Goal: Use online tool/utility: Utilize a website feature to perform a specific function

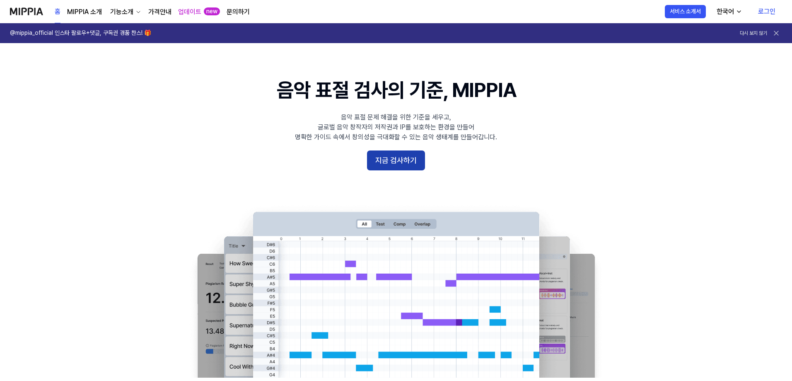
click at [417, 161] on button "지금 검사하기" at bounding box center [396, 160] width 58 height 20
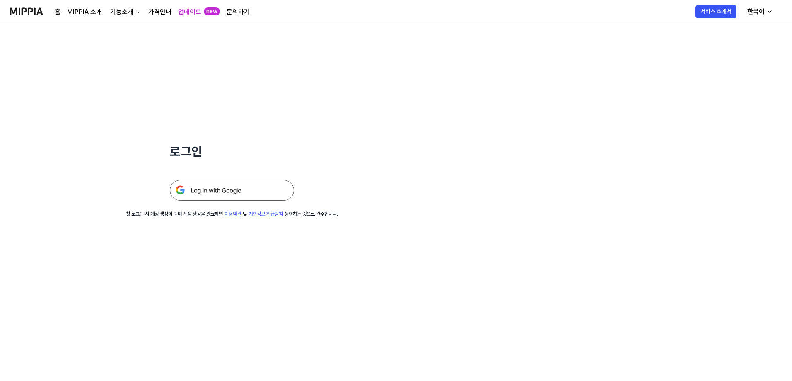
click at [255, 195] on img at bounding box center [232, 190] width 124 height 21
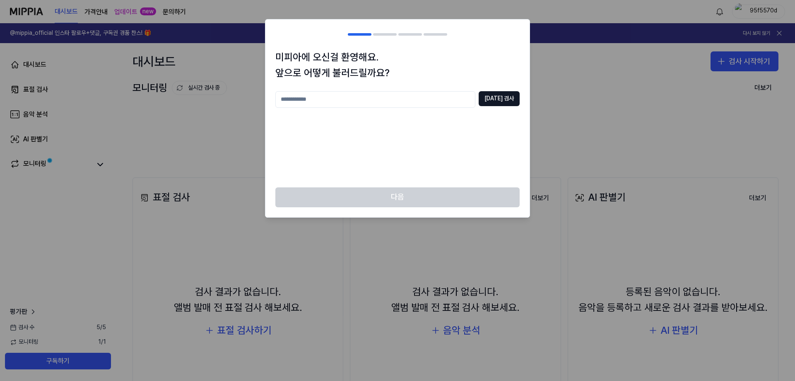
click at [570, 162] on div at bounding box center [397, 190] width 795 height 381
click at [395, 104] on input "text" at bounding box center [375, 99] width 200 height 17
type input "***"
click at [512, 103] on button "[DATE] 검사" at bounding box center [499, 98] width 41 height 15
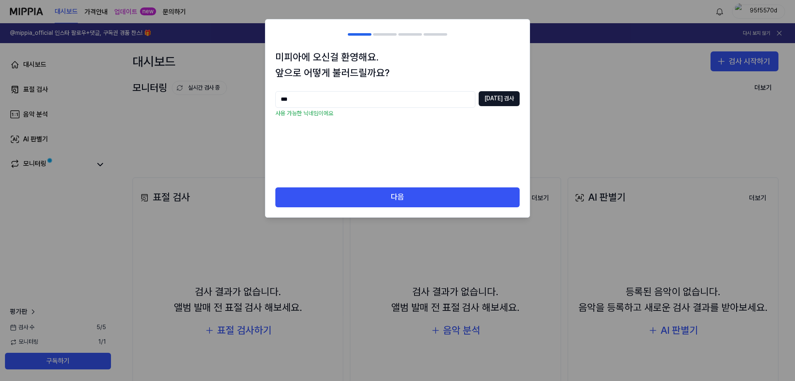
click at [391, 215] on div "다음" at bounding box center [398, 202] width 264 height 30
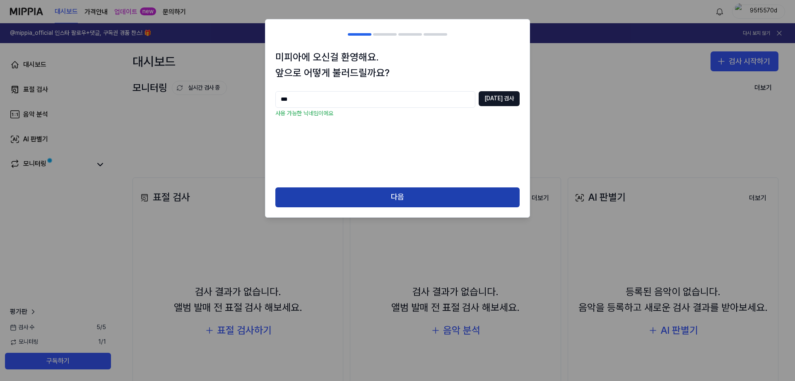
click at [395, 192] on button "다음" at bounding box center [397, 197] width 244 height 20
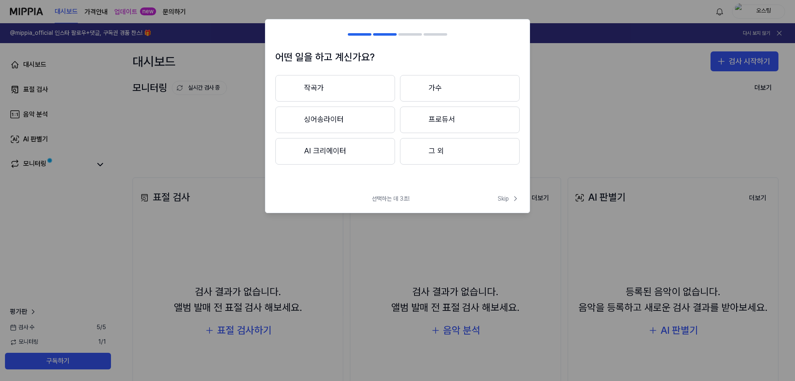
click at [431, 151] on button "그 외" at bounding box center [460, 151] width 120 height 27
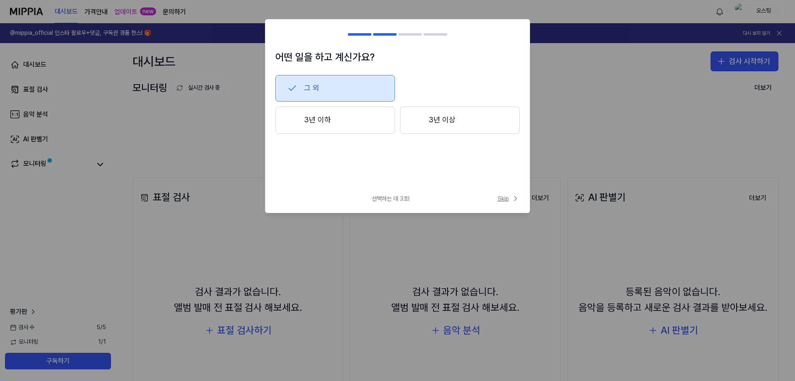
click at [504, 199] on span "Skip" at bounding box center [509, 198] width 22 height 8
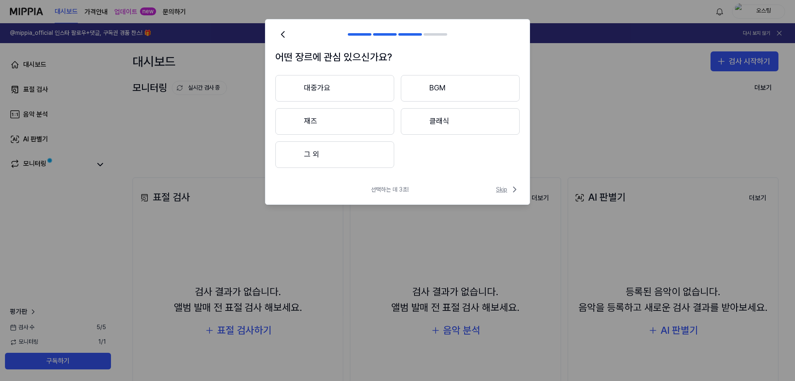
click at [504, 190] on span "Skip" at bounding box center [508, 189] width 24 height 10
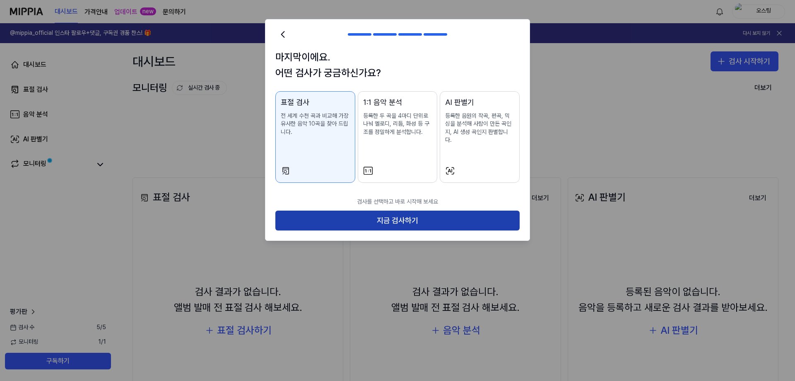
click at [464, 211] on button "지금 검사하기" at bounding box center [397, 220] width 244 height 20
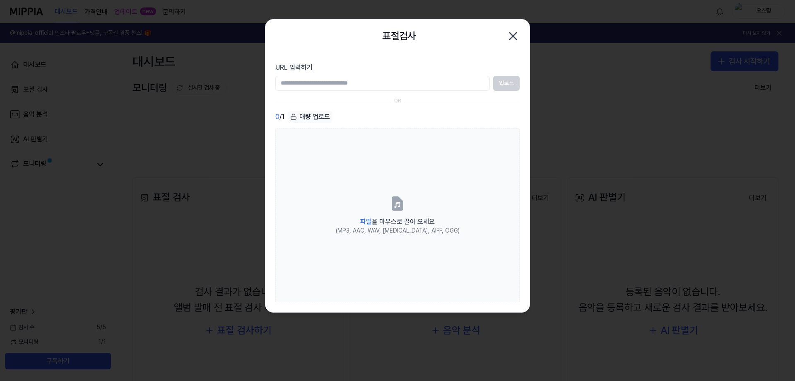
paste input "**********"
type input "**********"
click at [495, 83] on button "업로드" at bounding box center [506, 83] width 27 height 15
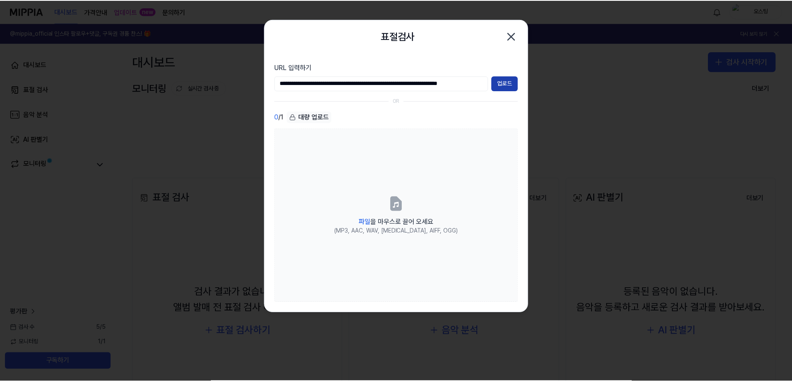
scroll to position [0, 0]
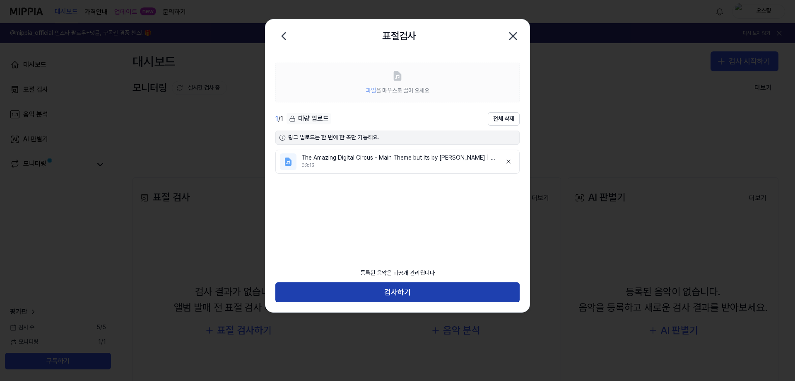
click at [449, 286] on button "검사하기" at bounding box center [397, 292] width 244 height 20
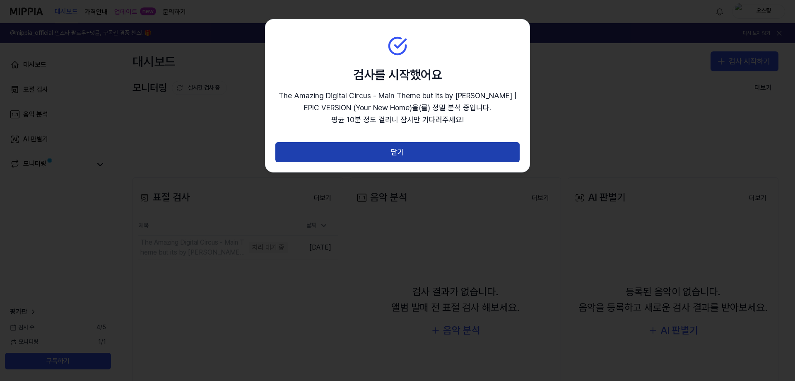
click at [424, 152] on button "닫기" at bounding box center [397, 152] width 244 height 20
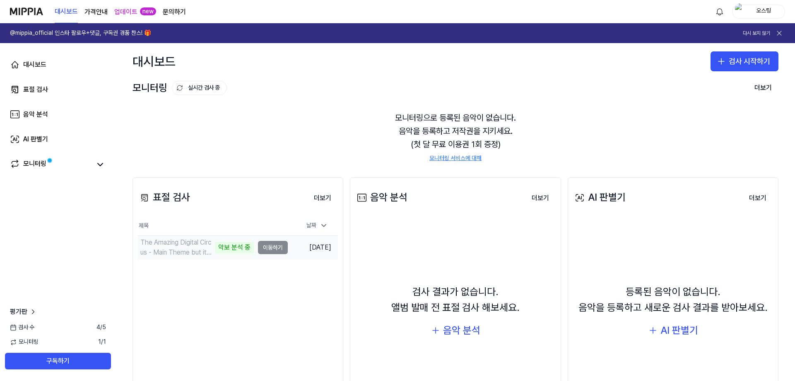
click at [273, 253] on td "The Amazing Digital Circus - Main Theme but its by 악보 분석 중 이동하기" at bounding box center [213, 247] width 150 height 23
click at [274, 250] on td "The Amazing Digital Circus - Main Theme but its by 악보 분석 중 이동하기" at bounding box center [213, 247] width 150 height 23
click at [274, 248] on td "The Amazing Digital Circus - Main Theme but its by 악보 분석 중 이동하기" at bounding box center [213, 247] width 150 height 23
click at [233, 251] on div "The Amazing Digital Circus - Main Theme but its by" at bounding box center [197, 247] width 114 height 20
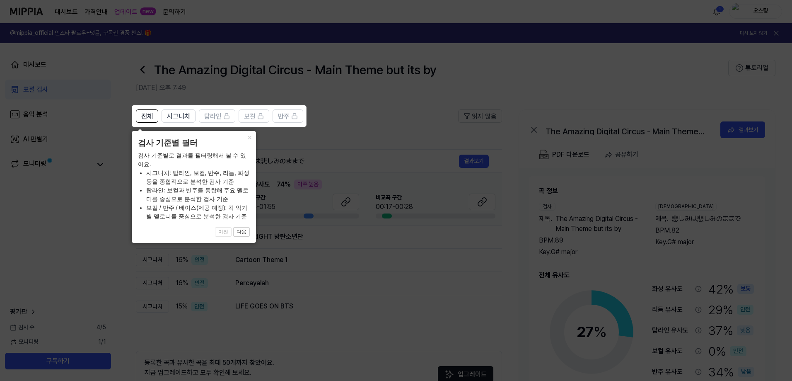
click at [308, 246] on icon at bounding box center [397, 190] width 795 height 381
